Goal: Task Accomplishment & Management: Complete application form

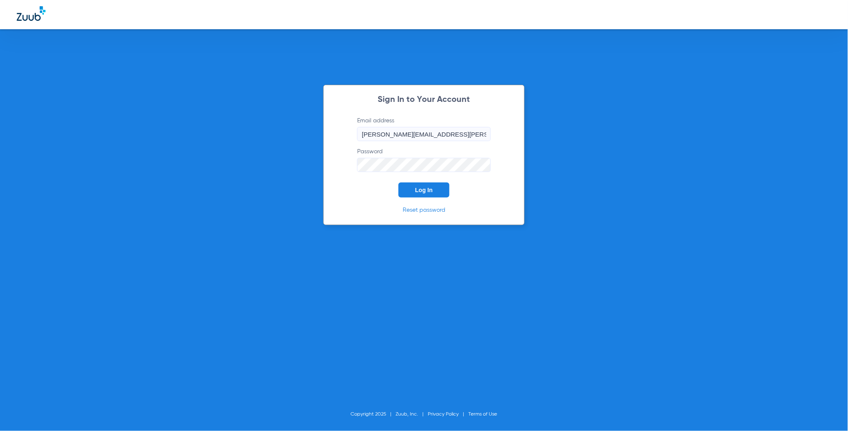
click at [424, 189] on span "Log In" at bounding box center [424, 190] width 18 height 7
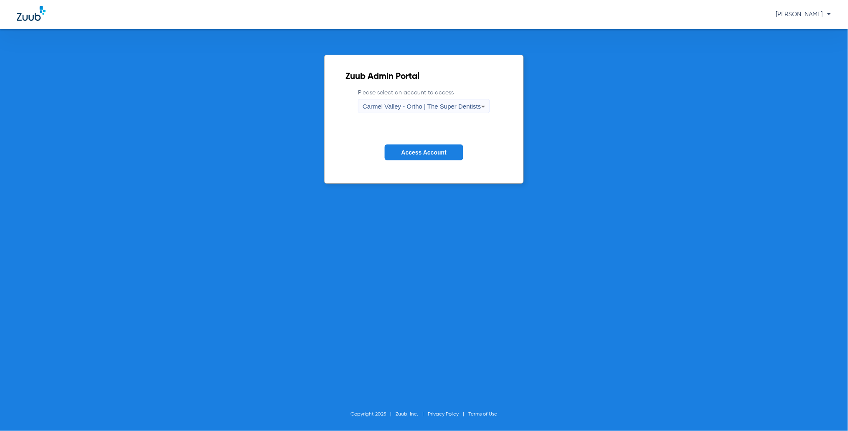
click at [418, 101] on div "Carmel Valley - Ortho | The Super Dentists" at bounding box center [422, 106] width 118 height 14
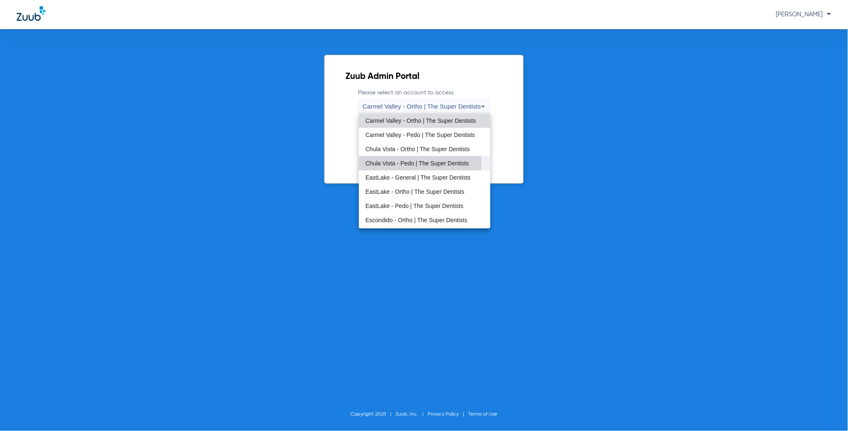
click at [399, 163] on span "Chula Vista - Pedo | The Super Dentists" at bounding box center [417, 163] width 103 height 6
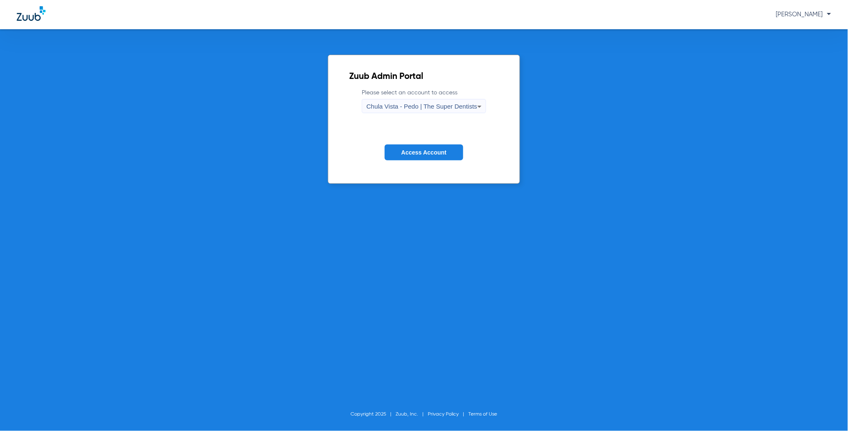
click at [425, 154] on span "Access Account" at bounding box center [423, 152] width 45 height 7
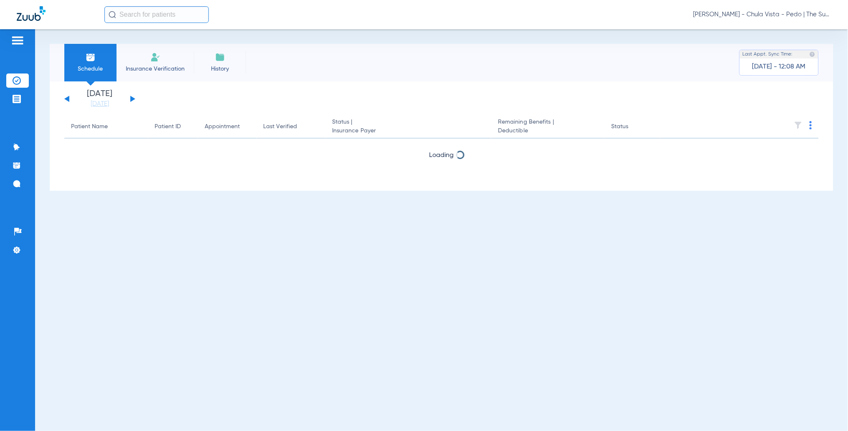
click at [170, 63] on li "Insurance Verification" at bounding box center [155, 63] width 77 height 38
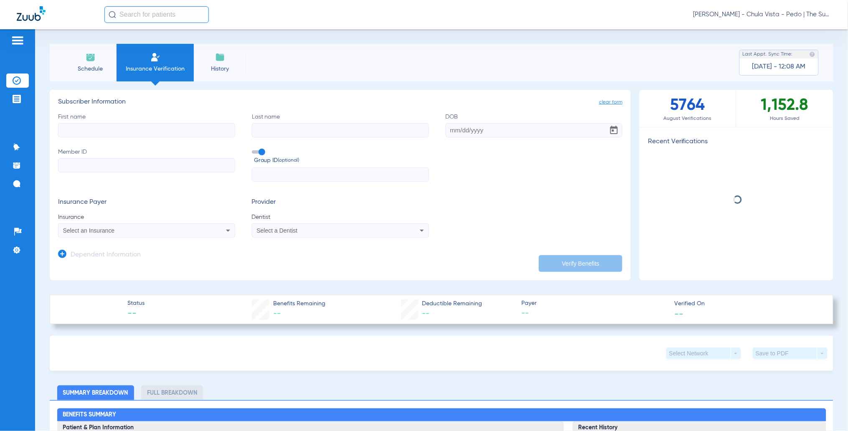
click at [186, 130] on input "First name" at bounding box center [146, 130] width 177 height 14
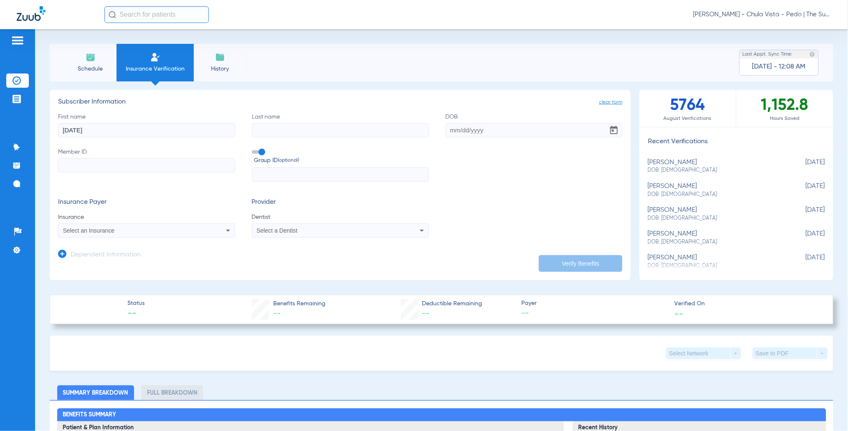
drag, startPoint x: 88, startPoint y: 132, endPoint x: 43, endPoint y: 135, distance: 44.8
click at [43, 135] on div "Schedule Insurance Verification History Last Appt. Sync Time: [DATE] - 12:08 AM…" at bounding box center [441, 230] width 813 height 402
type input "[PERSON_NAME]"
click at [306, 128] on input "Last name" at bounding box center [340, 130] width 177 height 14
type input "P"
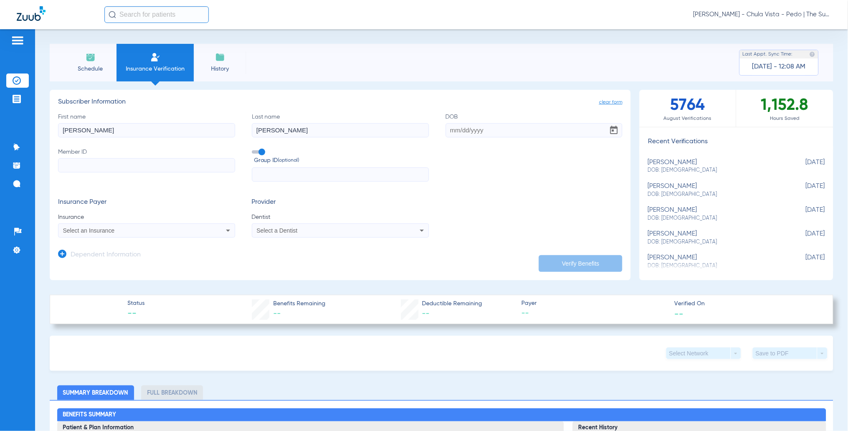
type input "[PERSON_NAME]"
click at [447, 135] on input "DOB" at bounding box center [534, 130] width 177 height 14
type input "[DATE]"
click at [105, 164] on input "Member ID" at bounding box center [146, 165] width 177 height 14
type input "90339287G"
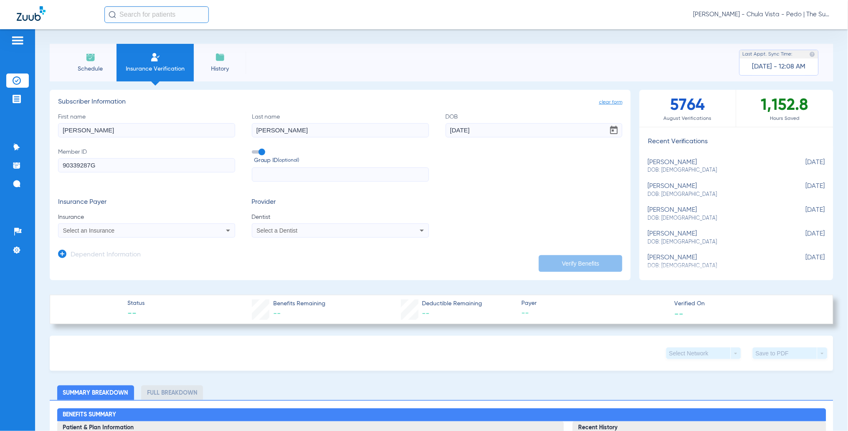
click at [258, 151] on span at bounding box center [258, 151] width 13 height 3
click at [254, 149] on input "Group ID (optional)" at bounding box center [254, 149] width 0 height 0
click at [94, 226] on div "Select an Insurance" at bounding box center [146, 231] width 176 height 10
type input "dentical"
click at [167, 257] on mat-option "Dentical - Data - Bot" at bounding box center [128, 259] width 140 height 13
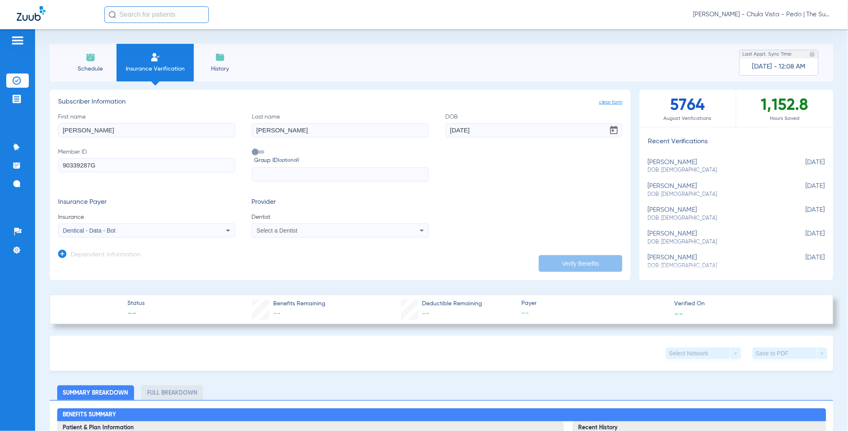
click at [286, 236] on mat-select "Select a Dentist" at bounding box center [340, 231] width 177 height 14
click at [283, 233] on span "Select a Dentist" at bounding box center [277, 230] width 41 height 7
type input "cuis"
click at [270, 259] on span "[PERSON_NAME]" at bounding box center [281, 260] width 49 height 7
click at [275, 130] on input "[PERSON_NAME]" at bounding box center [340, 130] width 177 height 14
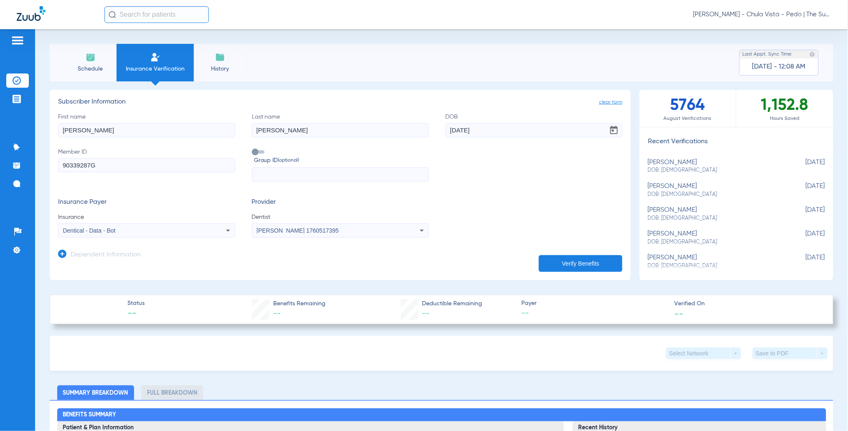
click at [118, 129] on input "[PERSON_NAME]" at bounding box center [146, 130] width 177 height 14
drag, startPoint x: 261, startPoint y: 133, endPoint x: 194, endPoint y: 137, distance: 66.6
click at [194, 137] on div "First name [PERSON_NAME] Last name [PERSON_NAME] DOB [DEMOGRAPHIC_DATA] Member …" at bounding box center [340, 147] width 564 height 69
type input "[PERSON_NAME]"
click at [85, 130] on input "[PERSON_NAME]" at bounding box center [146, 130] width 177 height 14
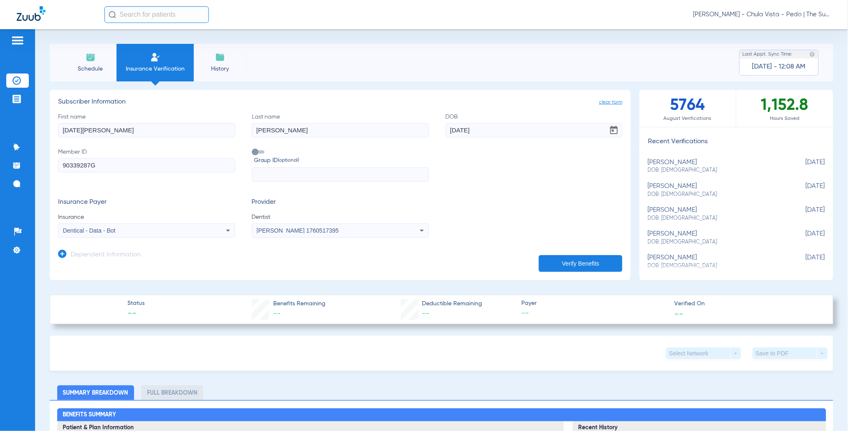
click at [569, 262] on button "Verify Benefits" at bounding box center [581, 263] width 84 height 17
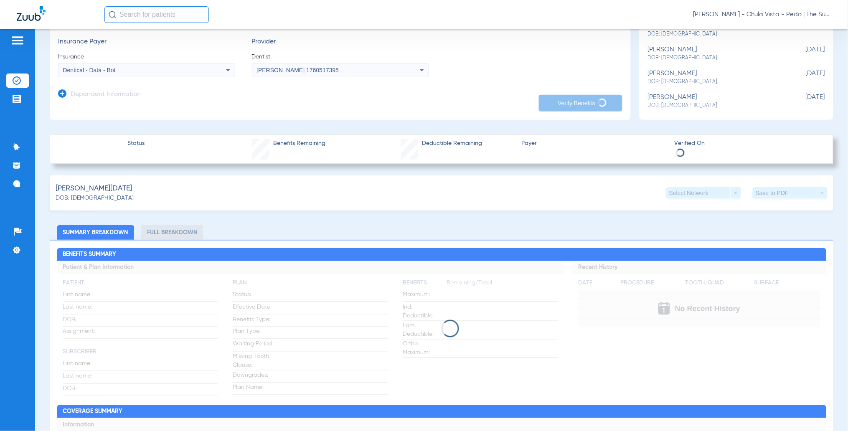
scroll to position [167, 0]
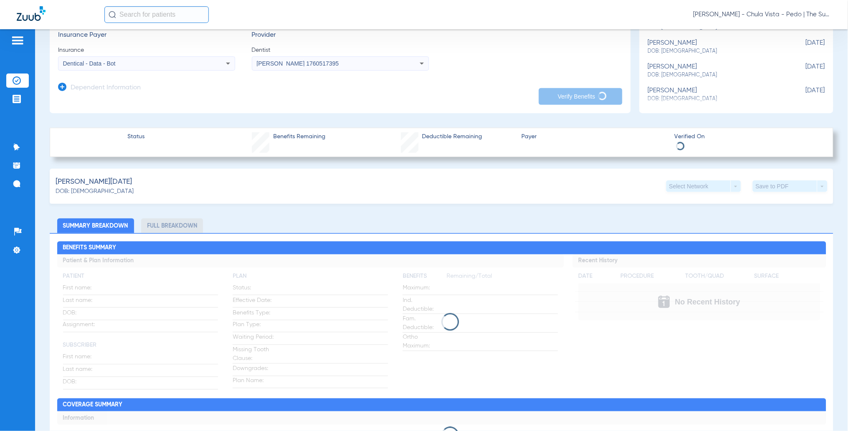
click at [127, 128] on div "Status Benefits Remaining Deductible Remaining Payer Verified On" at bounding box center [442, 142] width 784 height 29
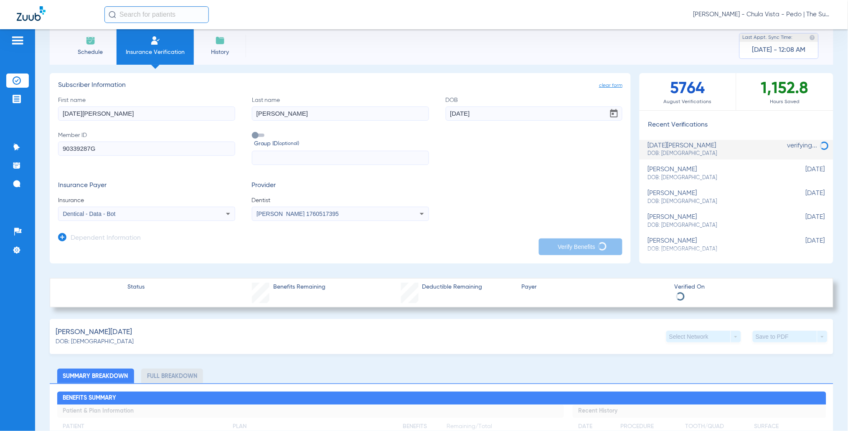
scroll to position [0, 0]
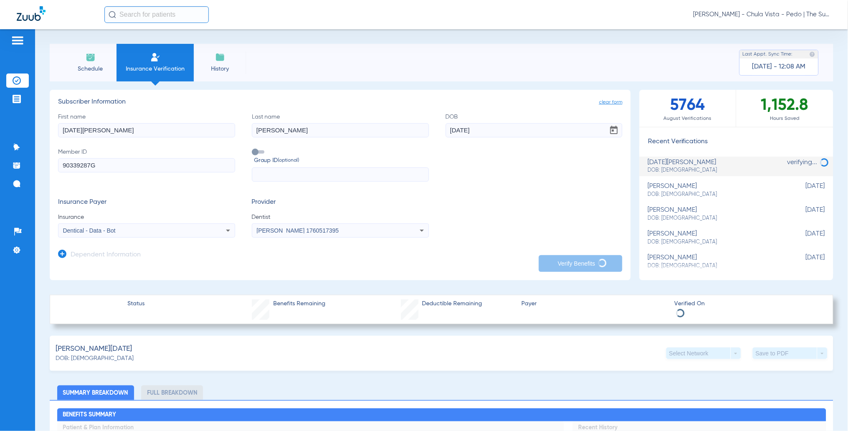
drag, startPoint x: 103, startPoint y: 165, endPoint x: 50, endPoint y: 167, distance: 53.1
click at [50, 167] on app-manual-verification-form "clear form Subscriber Information First name [DATE][PERSON_NAME] Last name [PER…" at bounding box center [340, 185] width 581 height 191
click at [212, 268] on app-manual-verification-form "clear form Subscriber Information First name [DATE][PERSON_NAME] Last name [PER…" at bounding box center [340, 185] width 581 height 191
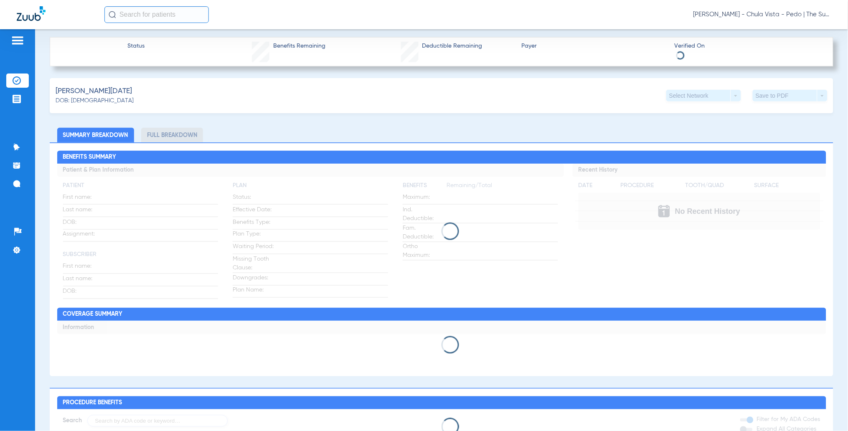
scroll to position [278, 0]
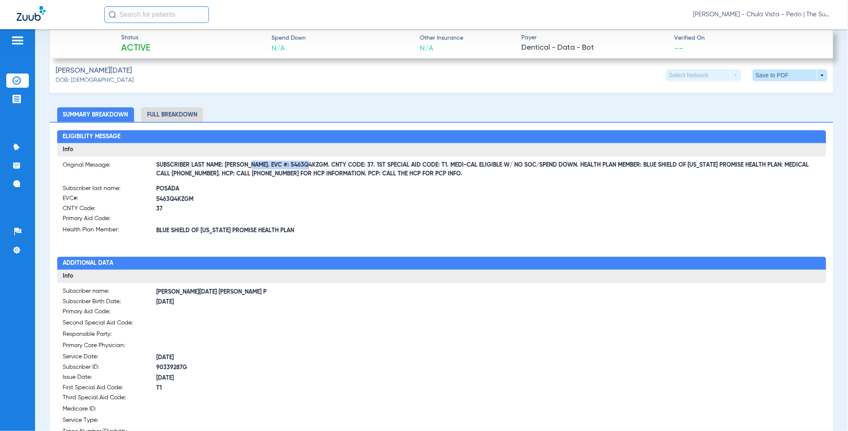
drag, startPoint x: 251, startPoint y: 163, endPoint x: 310, endPoint y: 163, distance: 59.3
click at [310, 165] on span "SUBSCRIBER LAST NAME: [PERSON_NAME]. EVC #: 5463Q4KZGM. CNTY CODE: 37. 1ST SPEC…" at bounding box center [489, 169] width 664 height 9
copy span "EVC #: 5463Q4KZGM."
click at [335, 197] on span "5463Q4KZGM" at bounding box center [299, 199] width 285 height 9
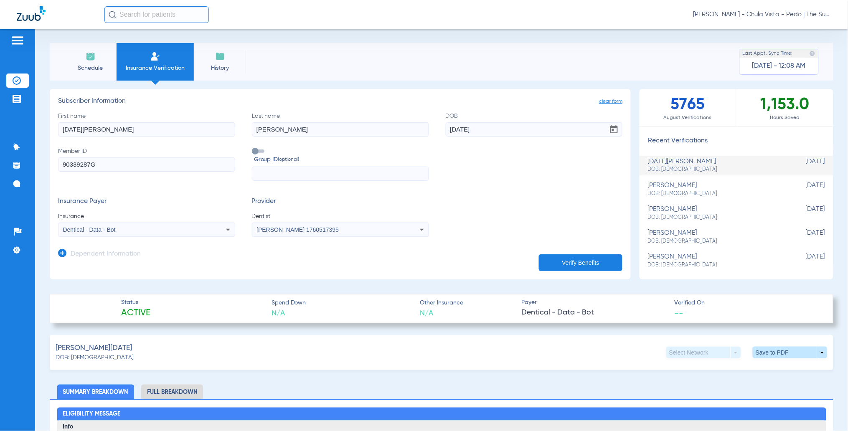
scroll to position [0, 0]
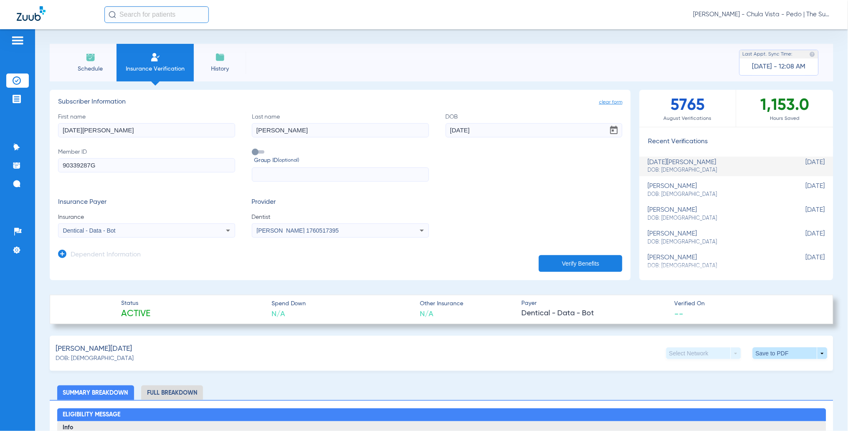
drag, startPoint x: 110, startPoint y: 127, endPoint x: -10, endPoint y: 143, distance: 121.3
click at [0, 143] on html "[PERSON_NAME] - Chula Vista - Pedo | The Super Dentists Patients Insurance Veri…" at bounding box center [424, 215] width 848 height 431
type input "L"
